Goal: Task Accomplishment & Management: Manage account settings

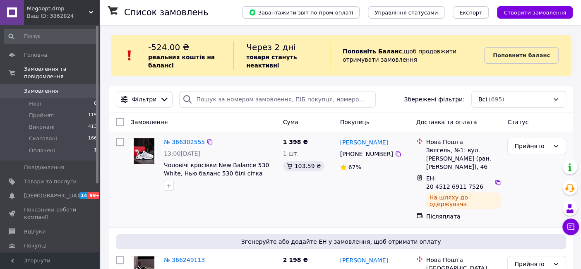
click at [142, 150] on img at bounding box center [144, 151] width 21 height 26
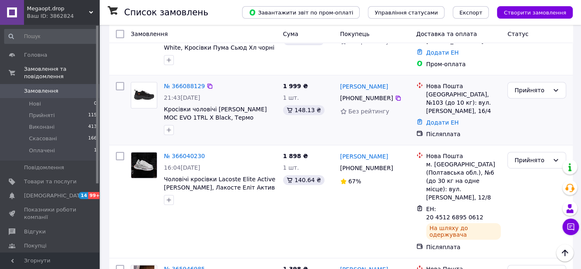
scroll to position [230, 0]
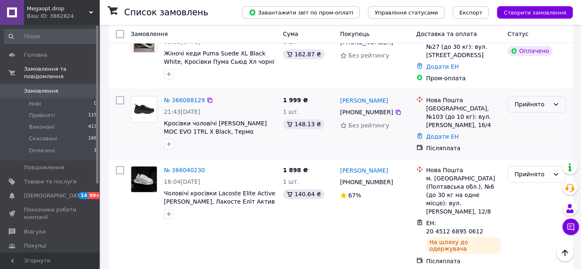
click at [526, 100] on div "Прийнято" at bounding box center [532, 104] width 35 height 9
click at [530, 116] on li "Скасовано" at bounding box center [537, 118] width 58 height 15
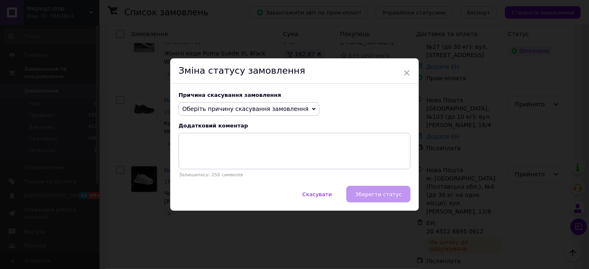
click at [268, 113] on span "Оберіть причину скасування замовлення" at bounding box center [248, 109] width 141 height 14
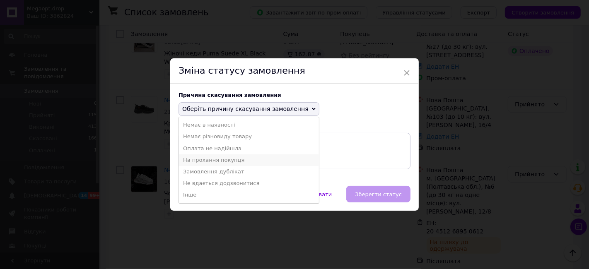
click at [258, 159] on li "На прохання покупця" at bounding box center [249, 160] width 140 height 12
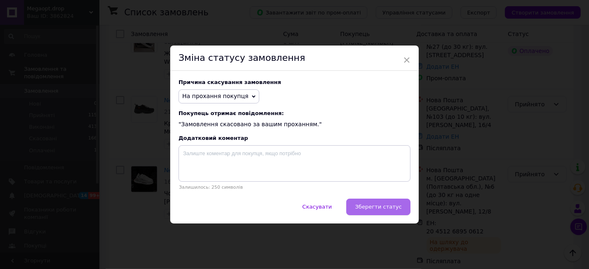
click at [375, 213] on button "Зберегти статус" at bounding box center [378, 207] width 64 height 17
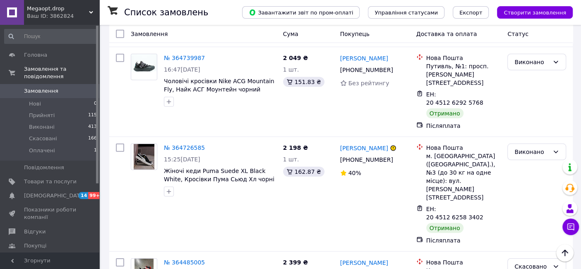
scroll to position [1610, 0]
